Goal: Task Accomplishment & Management: Use online tool/utility

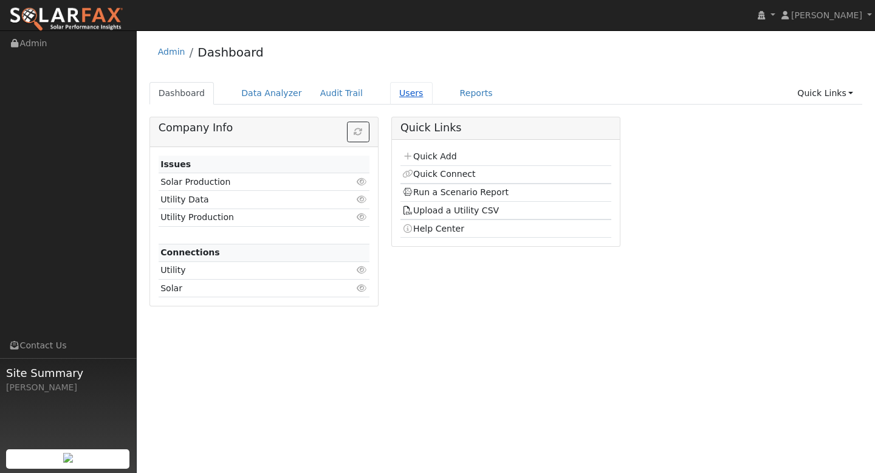
click at [395, 93] on link "Users" at bounding box center [411, 93] width 43 height 22
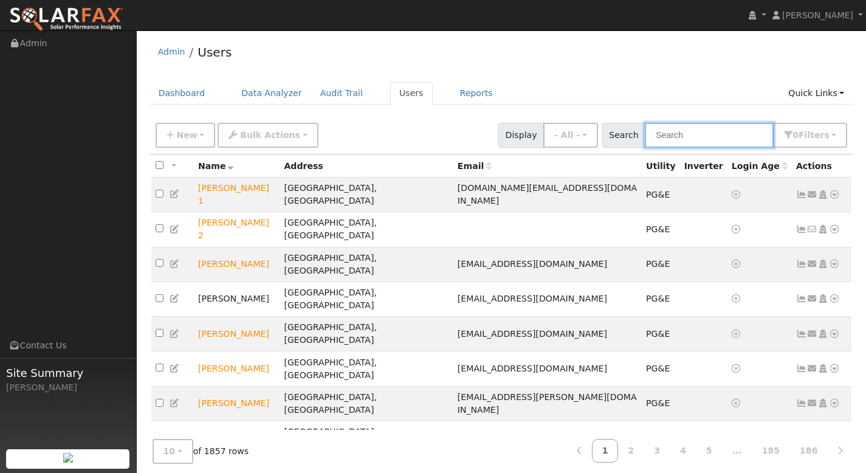
click at [683, 137] on input "text" at bounding box center [708, 135] width 129 height 25
paste input "Stuart Bockman"
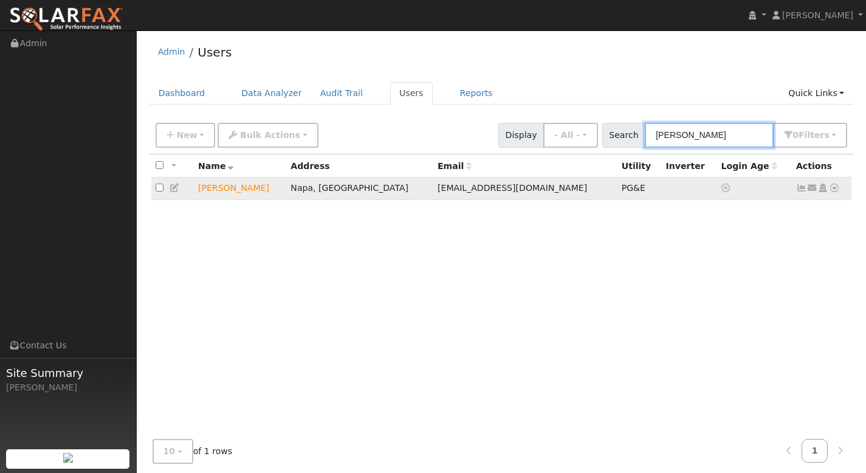
type input "Stuart Bockman"
click at [832, 187] on icon at bounding box center [833, 187] width 11 height 9
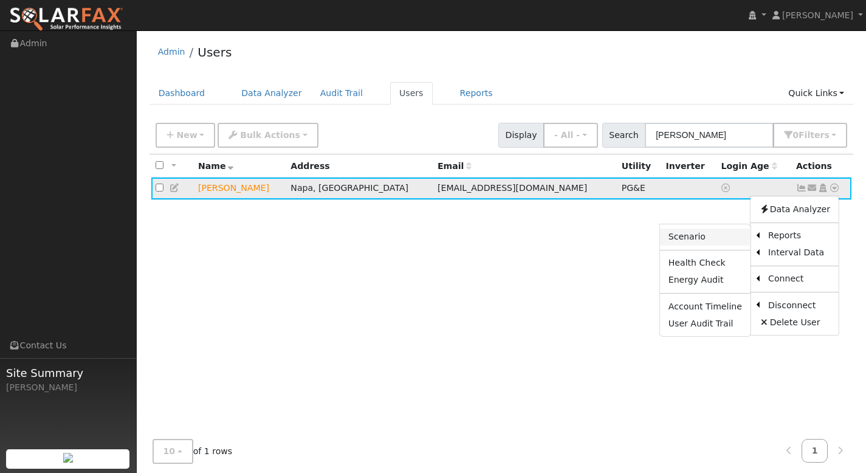
click at [716, 241] on link "Scenario" at bounding box center [705, 236] width 91 height 17
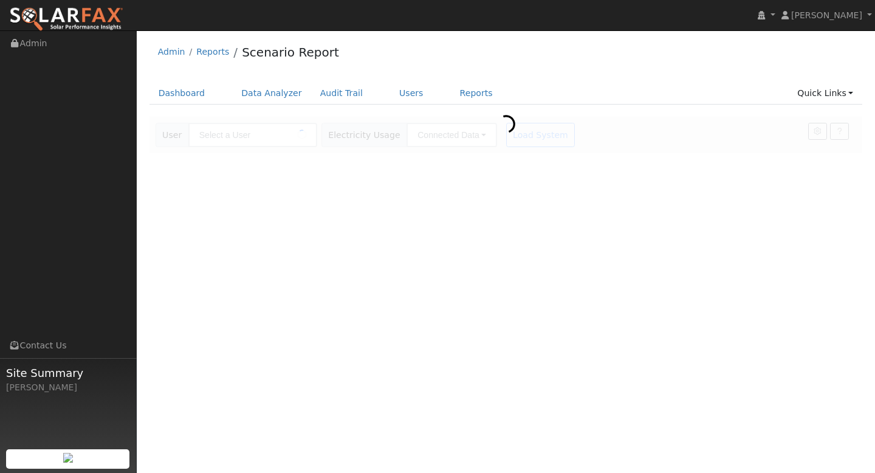
type input "[PERSON_NAME]"
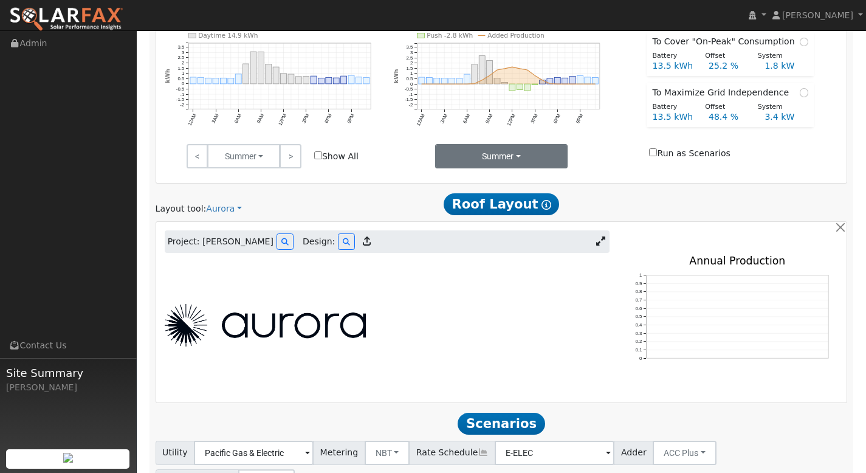
scroll to position [493, 0]
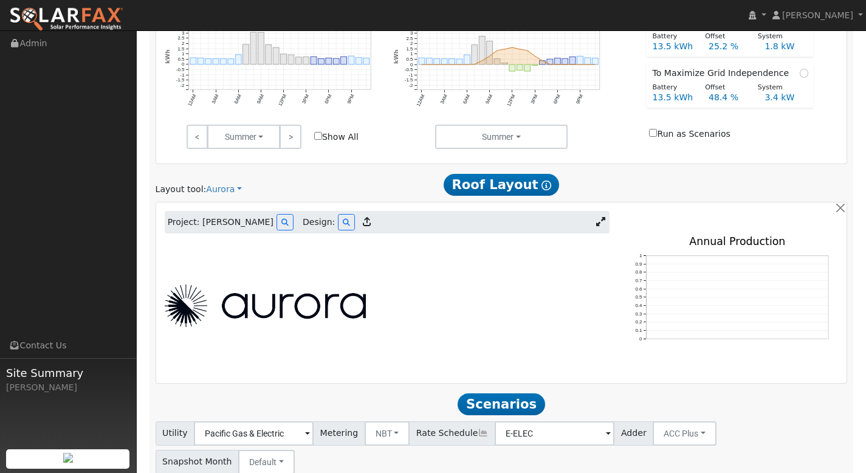
click at [599, 226] on icon at bounding box center [600, 221] width 9 height 9
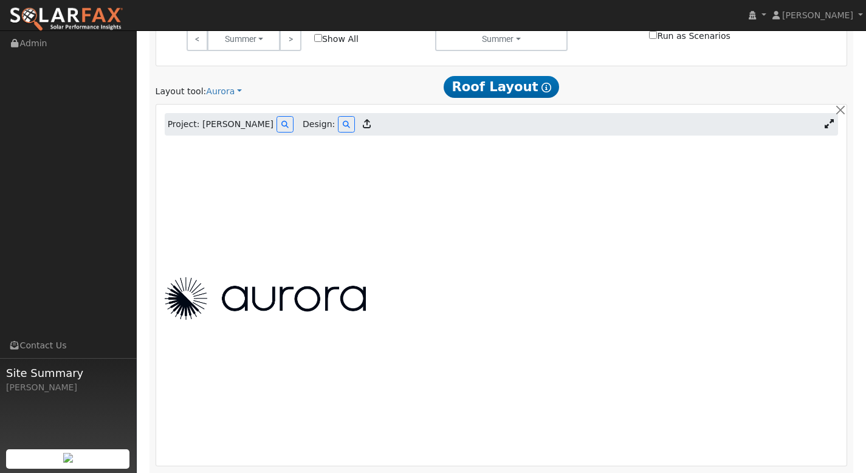
scroll to position [594, 0]
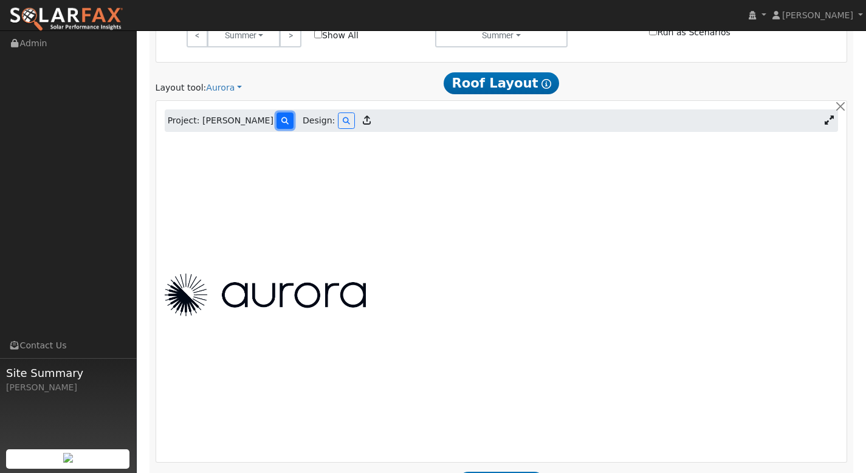
click at [281, 120] on icon at bounding box center [284, 120] width 7 height 7
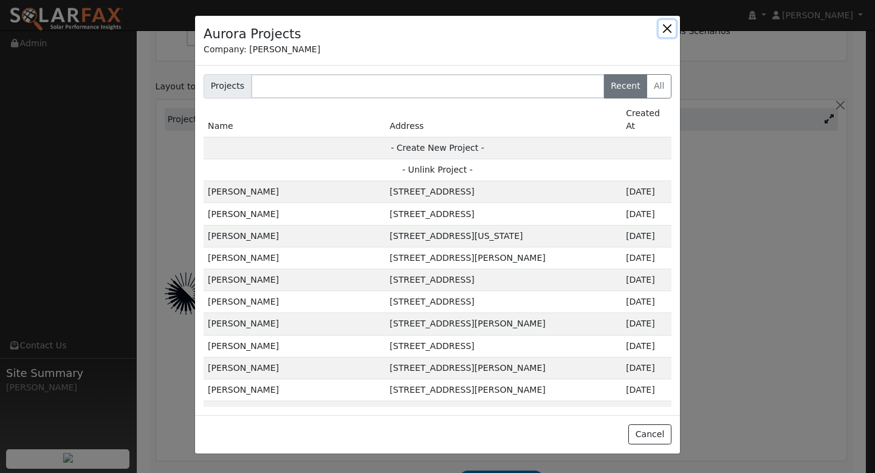
click at [673, 26] on button "button" at bounding box center [666, 28] width 17 height 17
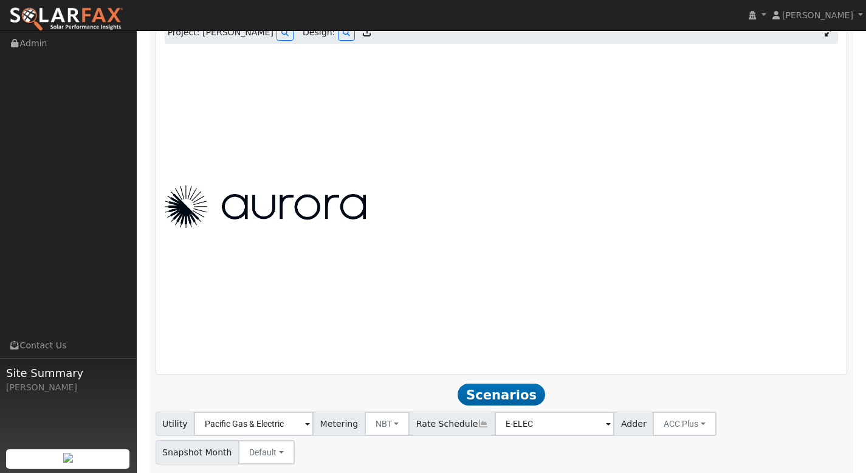
scroll to position [606, 0]
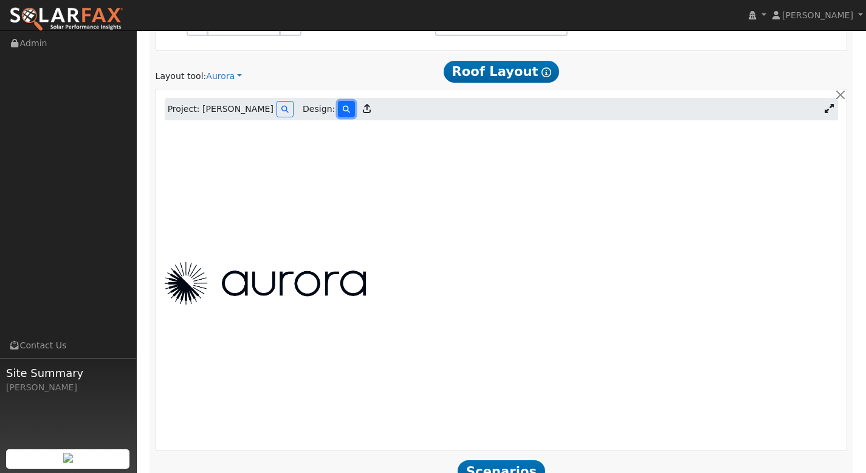
click at [343, 110] on icon at bounding box center [346, 109] width 7 height 7
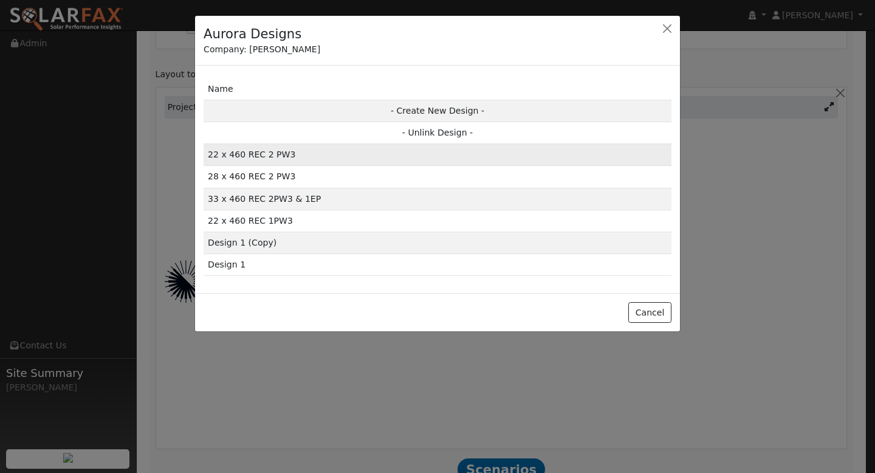
click at [331, 152] on td "22 x 460 REC 2 PW3" at bounding box center [437, 155] width 468 height 22
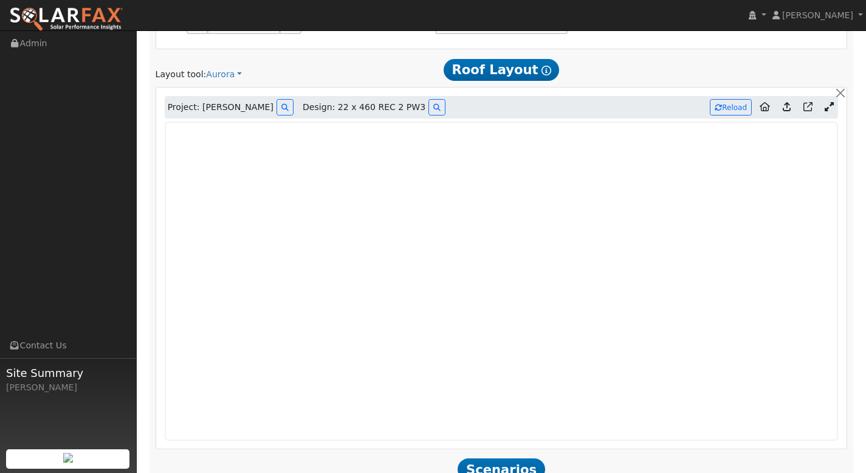
type input "14047"
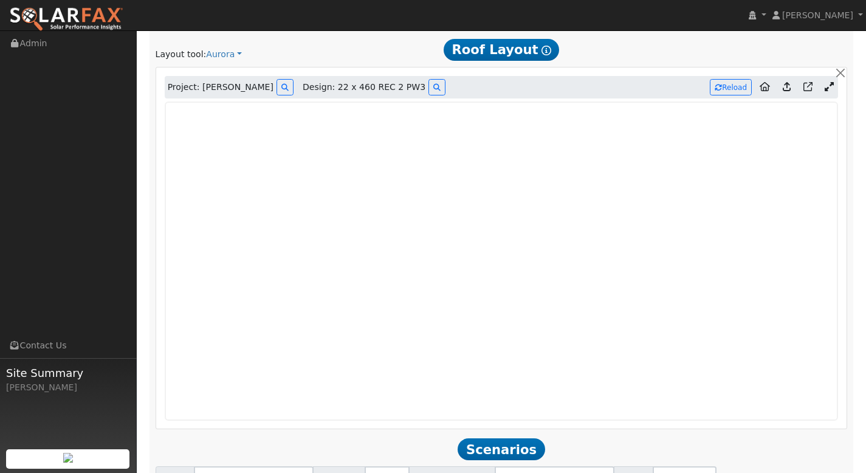
scroll to position [629, 0]
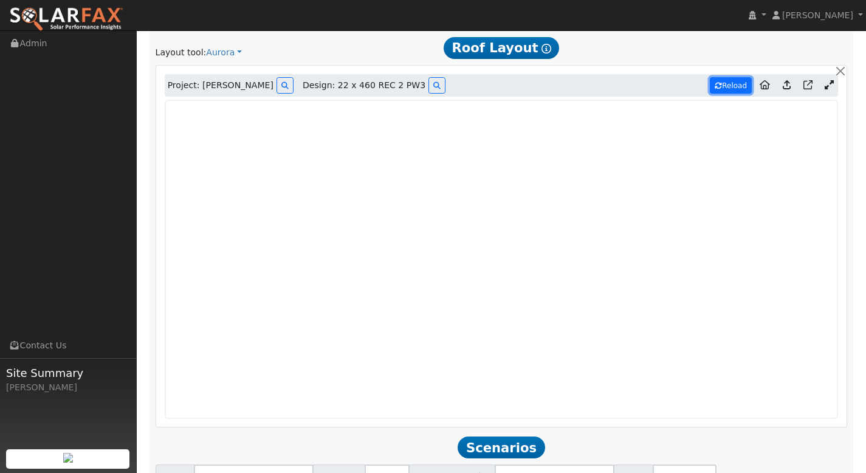
click at [739, 88] on button "Reload" at bounding box center [730, 85] width 42 height 16
